Goal: Share content: Share content

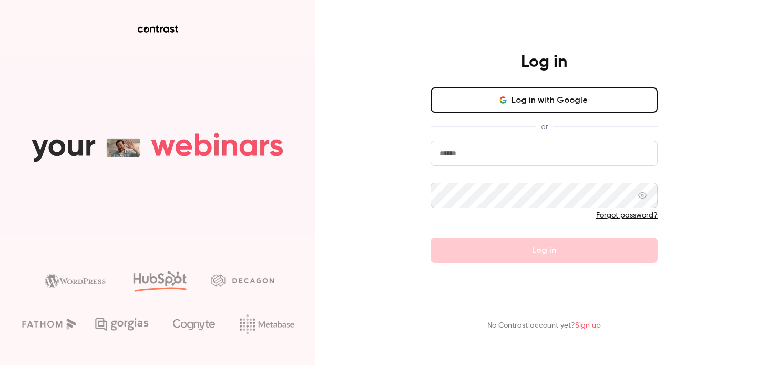
click at [609, 98] on button "Log in with Google" at bounding box center [544, 99] width 227 height 25
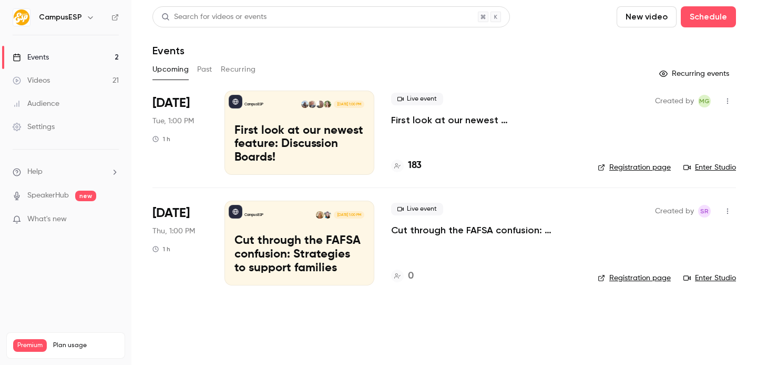
click at [70, 80] on link "Videos 21" at bounding box center [66, 80] width 132 height 23
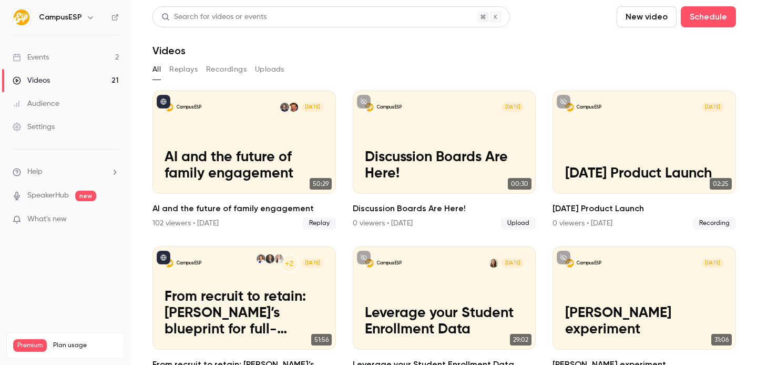
click at [240, 72] on button "Recordings" at bounding box center [226, 69] width 41 height 17
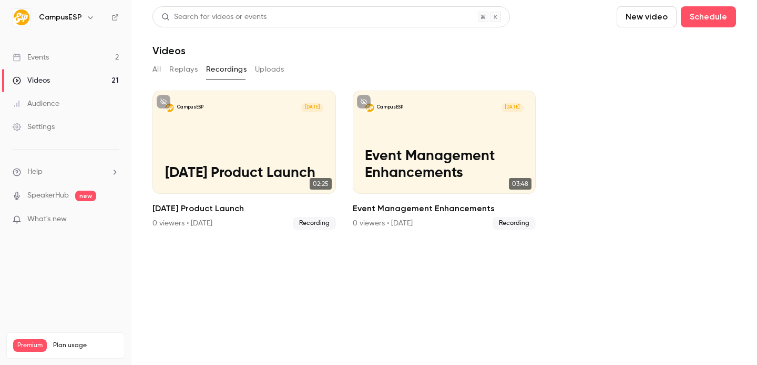
click at [185, 75] on button "Replays" at bounding box center [183, 69] width 28 height 17
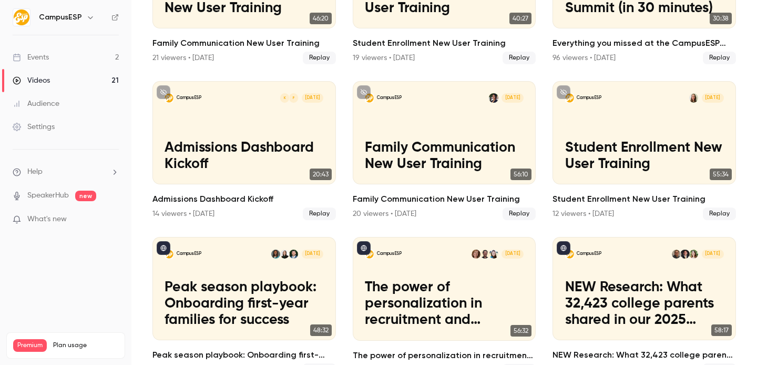
scroll to position [323, 0]
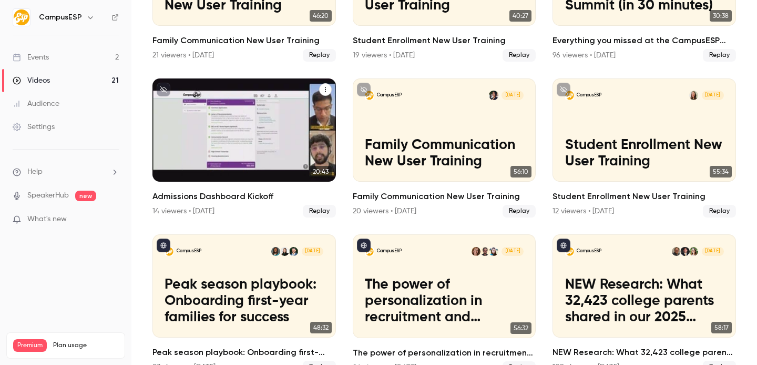
click at [322, 86] on icon "Admissions Dashboard Kickoff" at bounding box center [325, 89] width 6 height 6
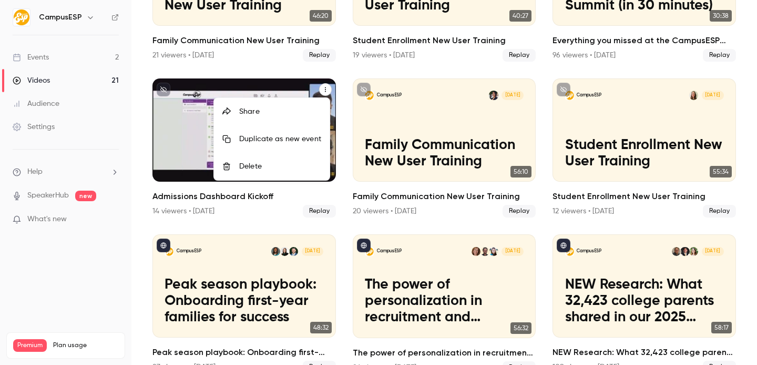
click at [300, 107] on div "Share" at bounding box center [280, 111] width 82 height 11
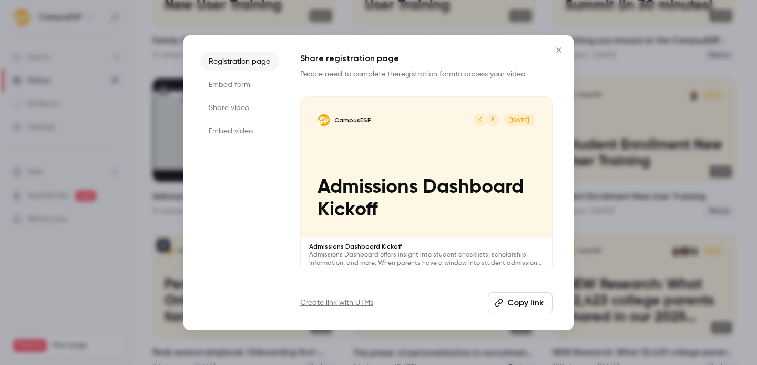
click at [527, 296] on button "Copy link" at bounding box center [520, 302] width 65 height 21
